Goal: Transaction & Acquisition: Purchase product/service

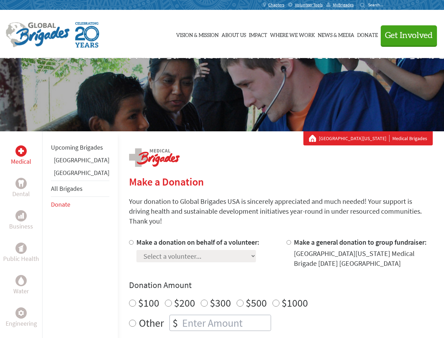
click at [388, 5] on div "Search for:" at bounding box center [374, 5] width 28 height 6
click at [406, 35] on span "Get Involved" at bounding box center [409, 35] width 48 height 8
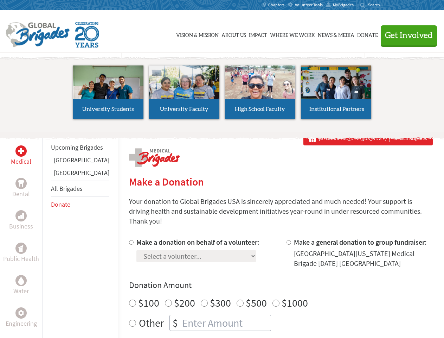
click at [222, 95] on li "High School Faculty" at bounding box center [260, 92] width 76 height 65
click at [46, 234] on div "Upcoming Brigades [GEOGRAPHIC_DATA] [GEOGRAPHIC_DATA] All Brigades Donate" at bounding box center [80, 300] width 76 height 338
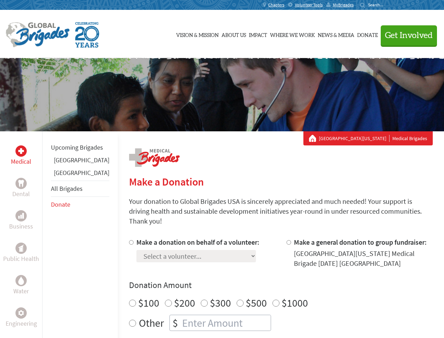
click at [269, 282] on div "Donation Amount $100 $200 $300 $500 $1000 Other $" at bounding box center [281, 304] width 304 height 51
click at [129, 240] on input "Make a donation on behalf of a volunteer:" at bounding box center [131, 242] width 5 height 5
radio input "true"
click at [287, 240] on input "Make a general donation to group fundraiser:" at bounding box center [289, 242] width 5 height 5
radio input "true"
